Goal: Check status: Check status

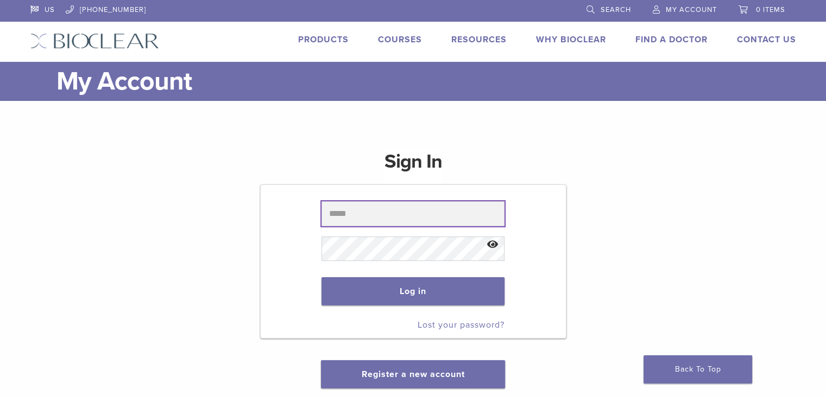
click at [403, 220] on input "text" at bounding box center [412, 213] width 183 height 25
paste input "**********"
type input "**********"
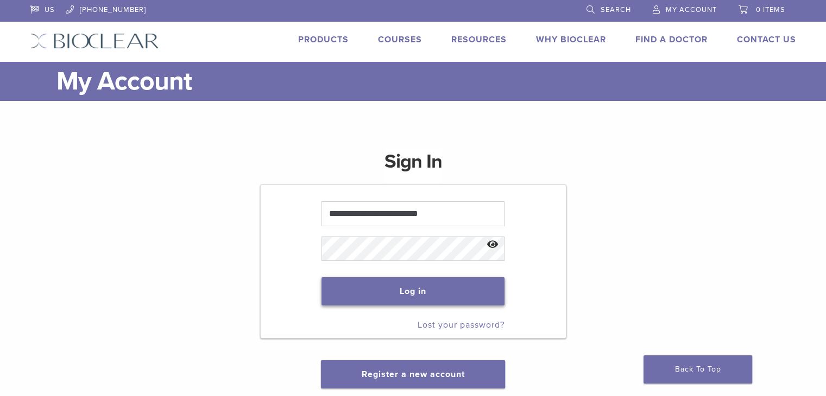
click at [390, 289] on button "Log in" at bounding box center [412, 291] width 183 height 28
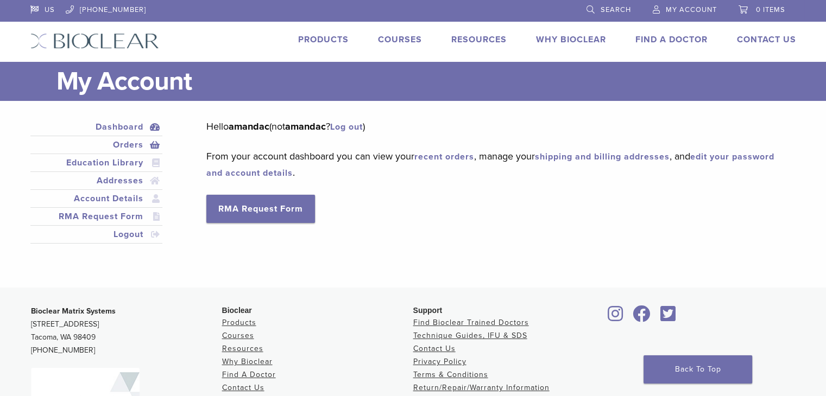
click at [112, 147] on link "Orders" at bounding box center [97, 144] width 128 height 13
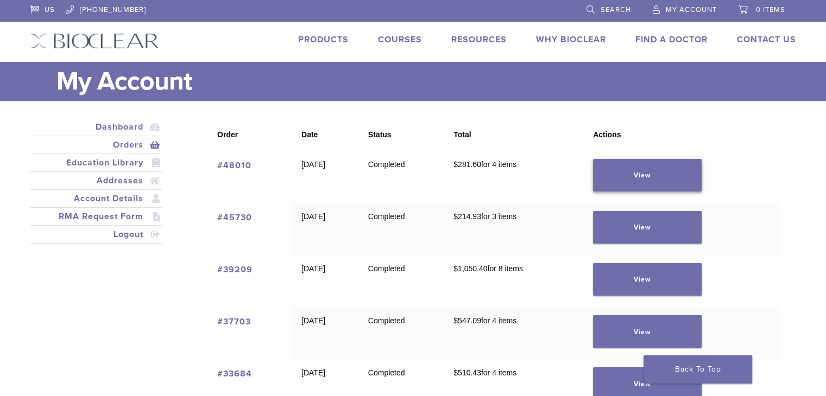
click at [652, 169] on link "View" at bounding box center [647, 175] width 109 height 33
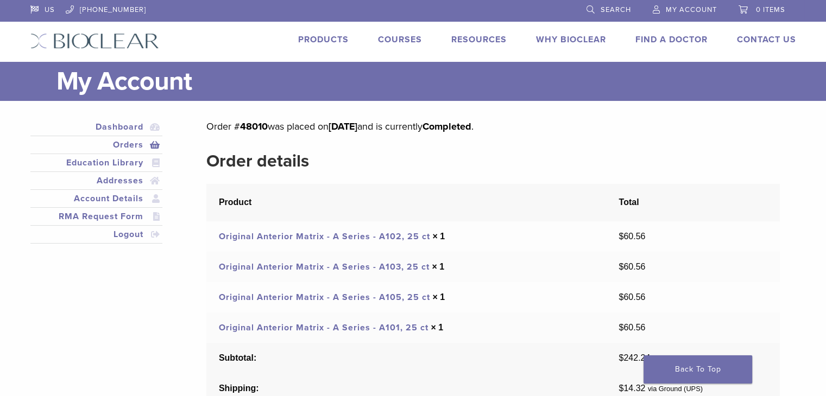
click at [252, 126] on mark "48010" at bounding box center [254, 127] width 28 height 12
copy p "48010"
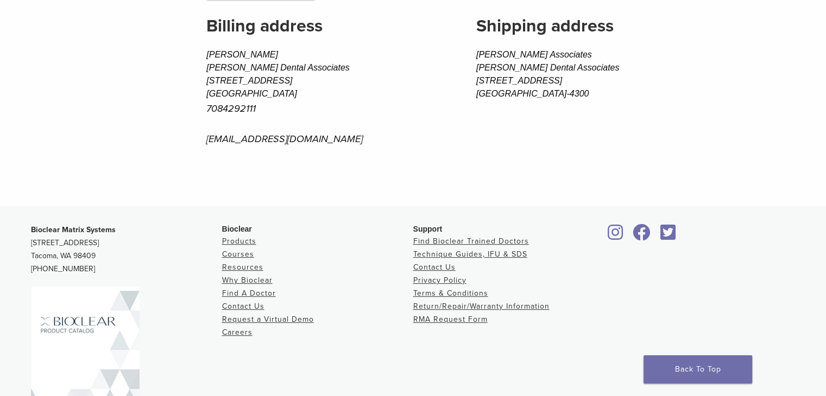
scroll to position [543, 0]
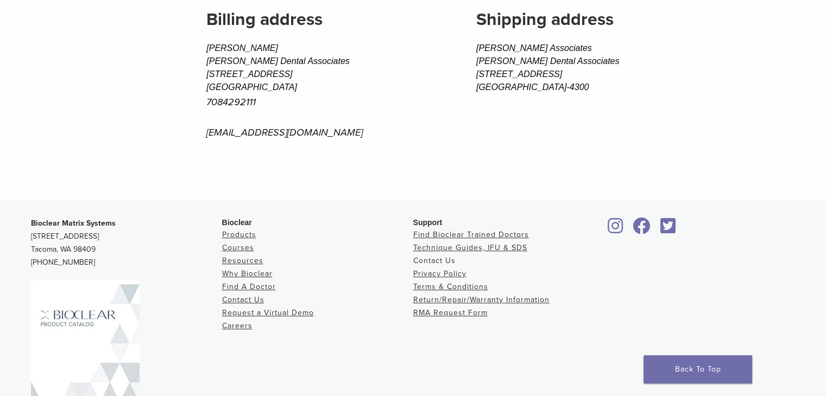
click at [436, 262] on link "Contact Us" at bounding box center [434, 260] width 42 height 9
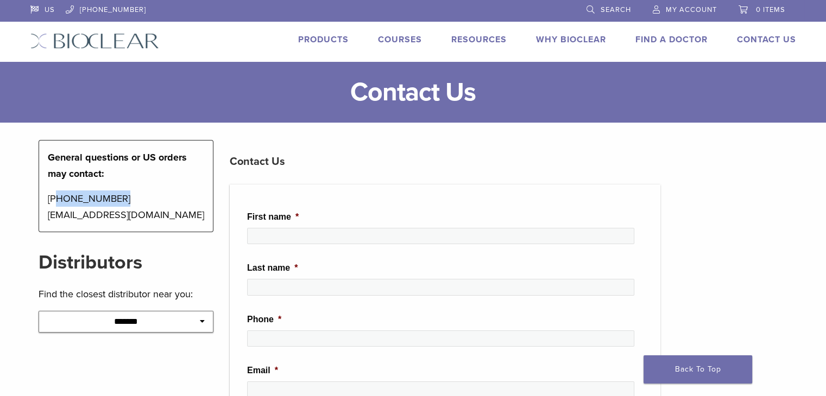
copy p "[PHONE_NUMBER]"
drag, startPoint x: 118, startPoint y: 196, endPoint x: 55, endPoint y: 200, distance: 63.1
click at [55, 200] on p "[PHONE_NUMBER] [EMAIL_ADDRESS][DOMAIN_NAME]" at bounding box center [126, 207] width 157 height 33
click at [687, 6] on span "My Account" at bounding box center [690, 9] width 51 height 9
